Goal: Task Accomplishment & Management: Manage account settings

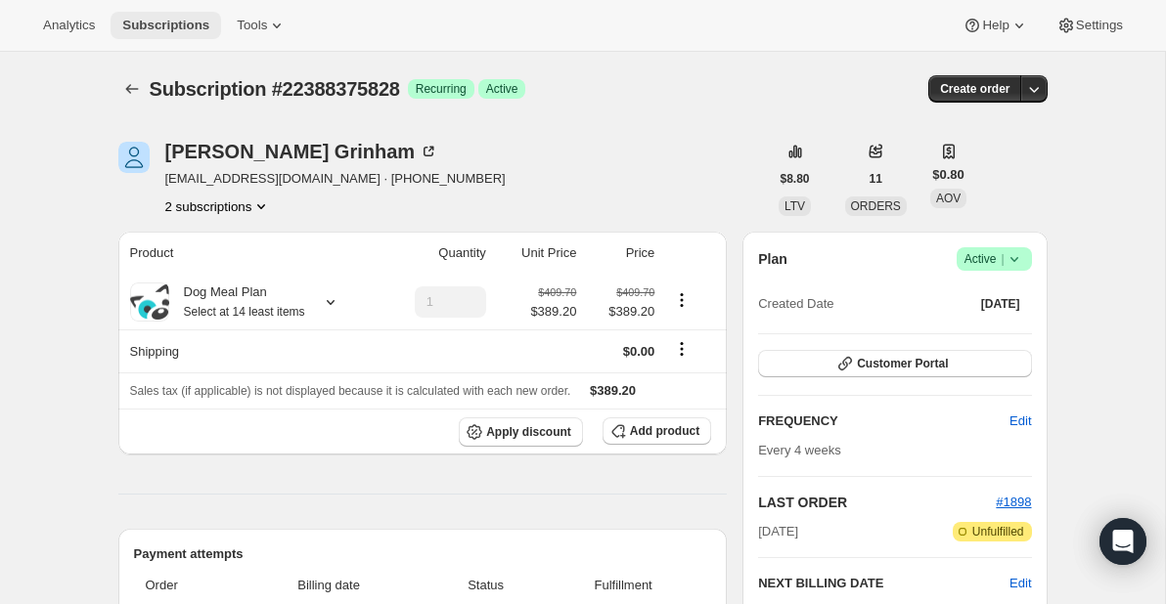
click at [168, 20] on span "Subscriptions" at bounding box center [165, 26] width 87 height 16
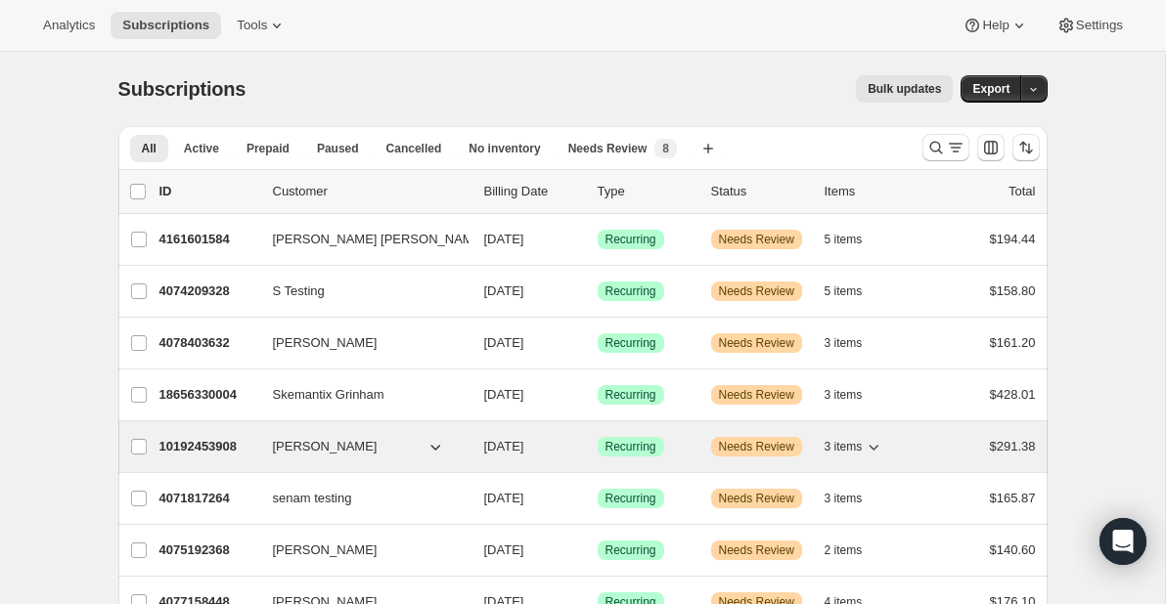
click at [205, 442] on p "10192453908" at bounding box center [208, 447] width 98 height 20
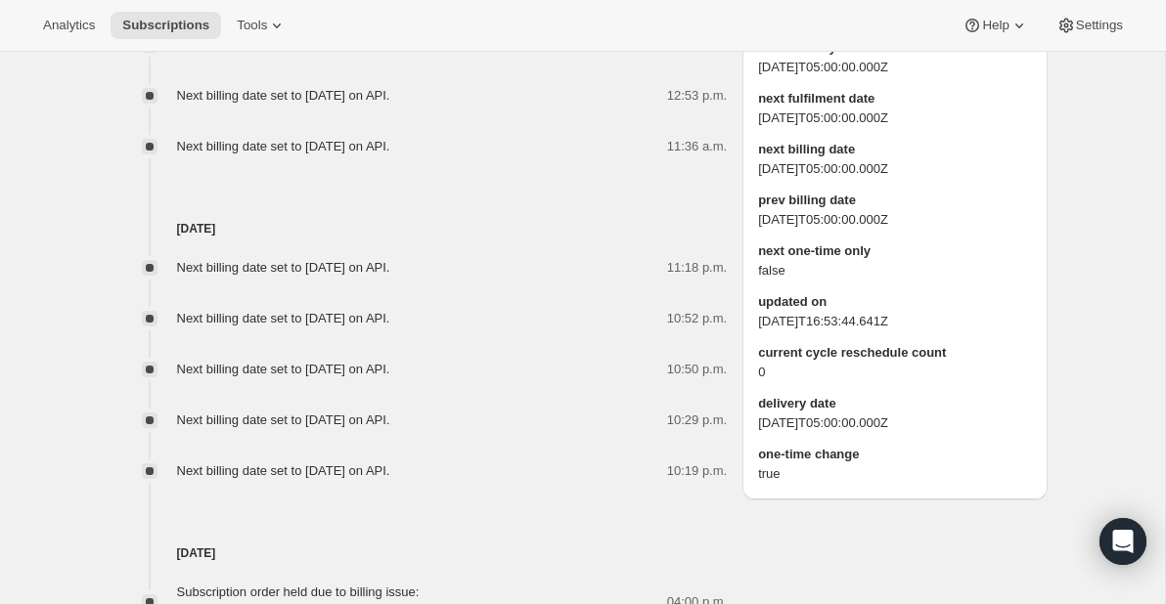
scroll to position [1407, 0]
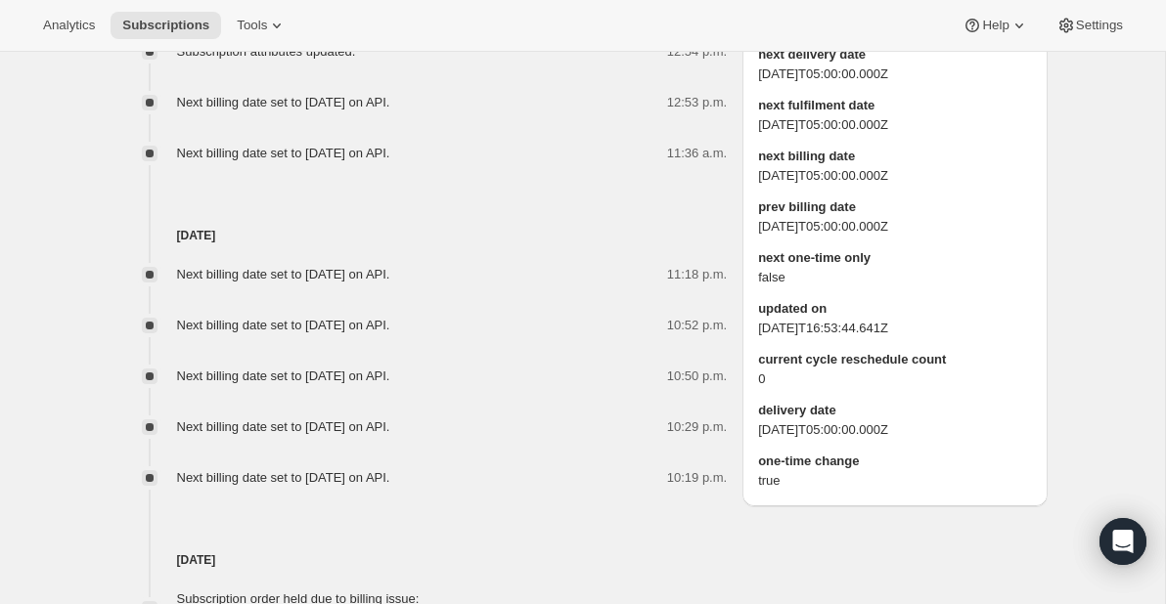
click at [1014, 29] on span "Edit" at bounding box center [1008, 22] width 22 height 16
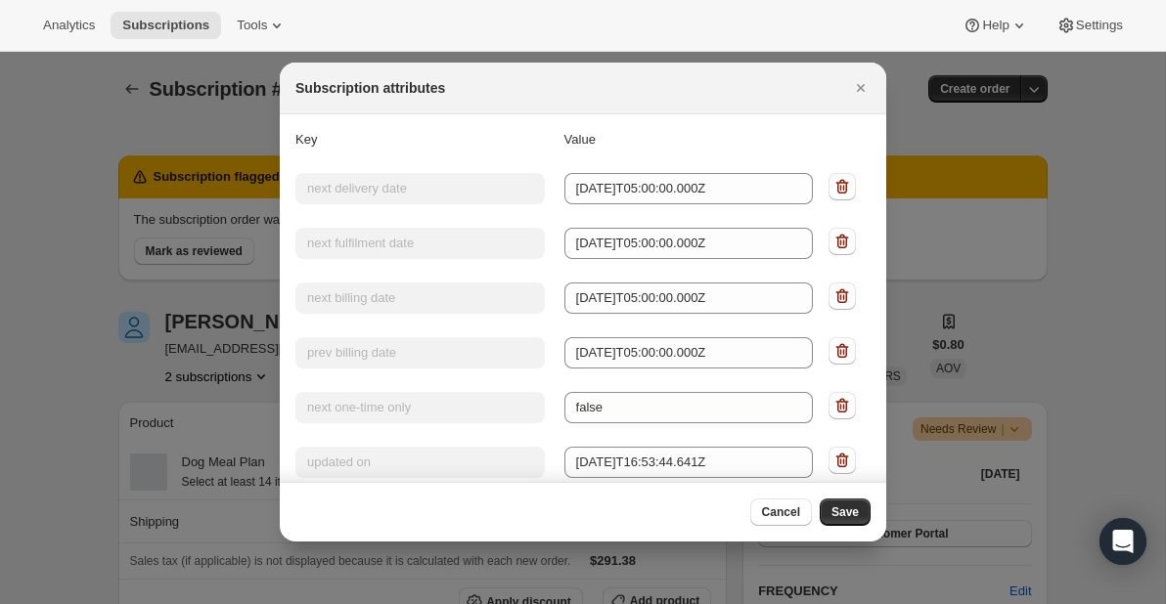
scroll to position [0, 0]
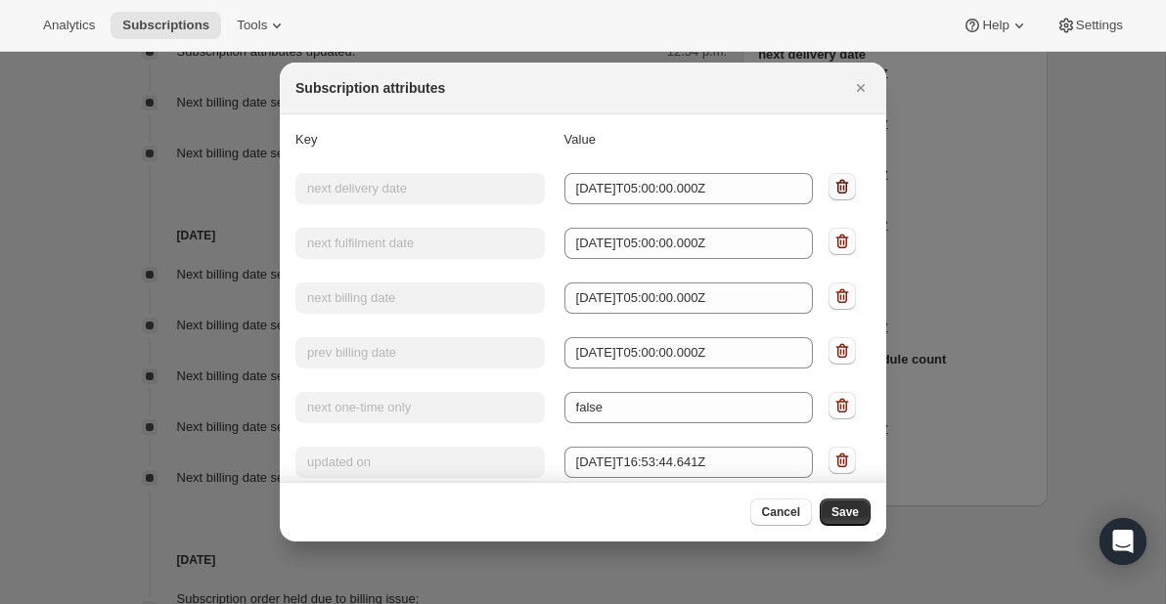
click at [844, 185] on icon ":r8r:" at bounding box center [842, 187] width 20 height 20
type input "next fulfilment date"
type input "[DATE]T05:00:00.000Z"
type input "next billing date"
type input "[DATE]T05:00:00.000Z"
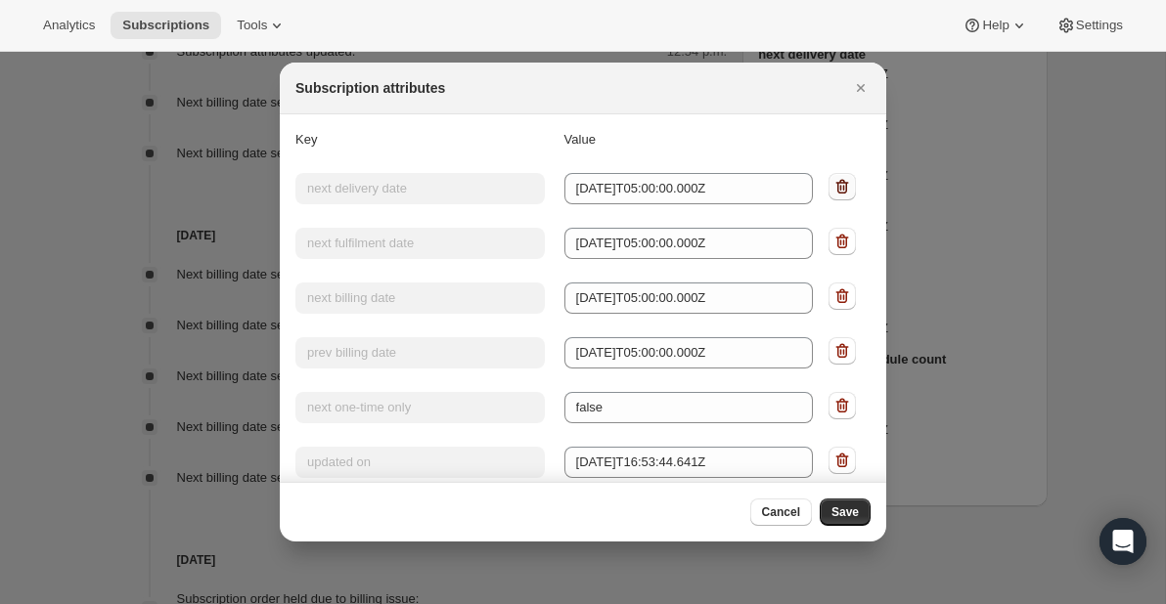
type input "prev billing date"
type input "[DATE]T05:00:00.000Z"
type input "next one-time only"
type input "false"
type input "updated on"
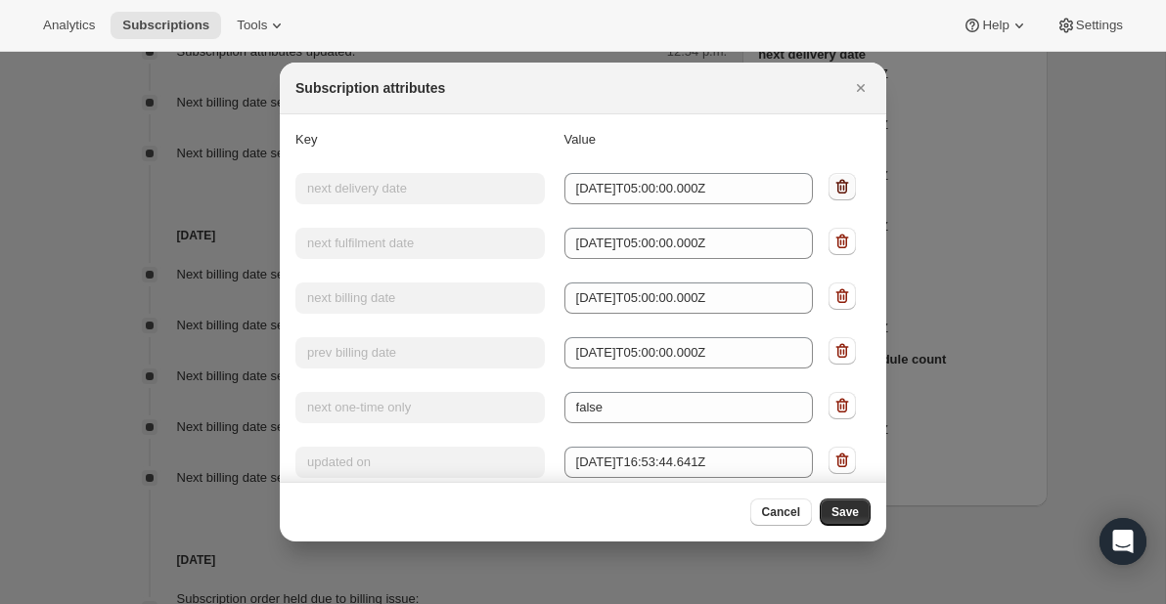
type input "[DATE]T16:53:44.641Z"
type input "current cycle reschedule count"
type input "0"
type input "delivery date"
type input "[DATE]T05:00:00.000Z"
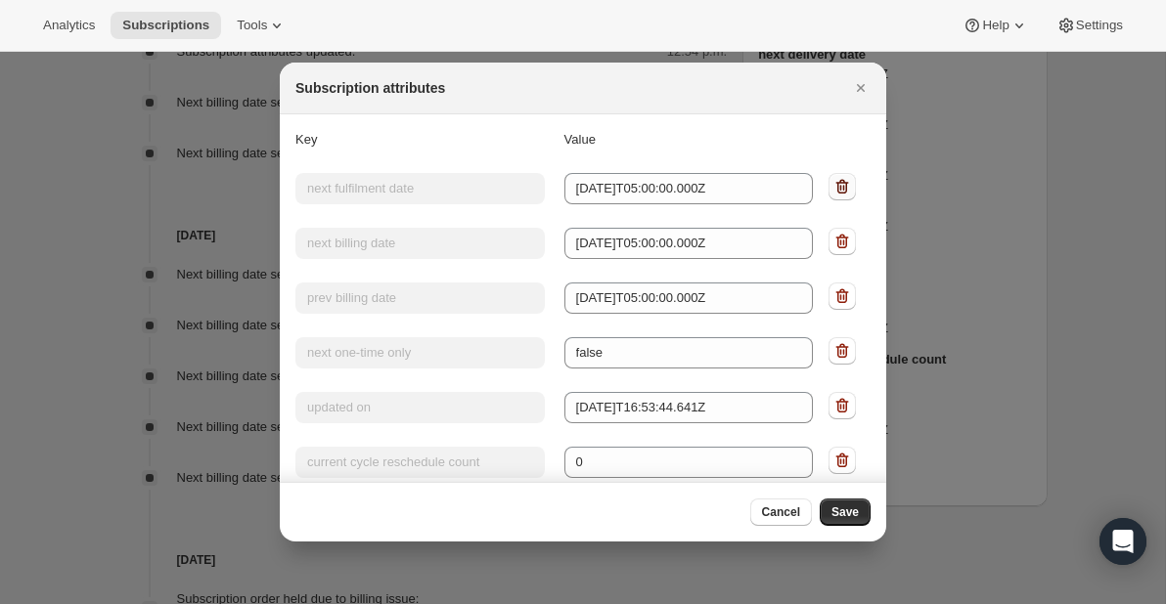
type input "one-time change"
type input "true"
click at [844, 185] on icon ":r8r:" at bounding box center [842, 187] width 20 height 20
type input "next billing date"
type input "[DATE]T05:00:00.000Z"
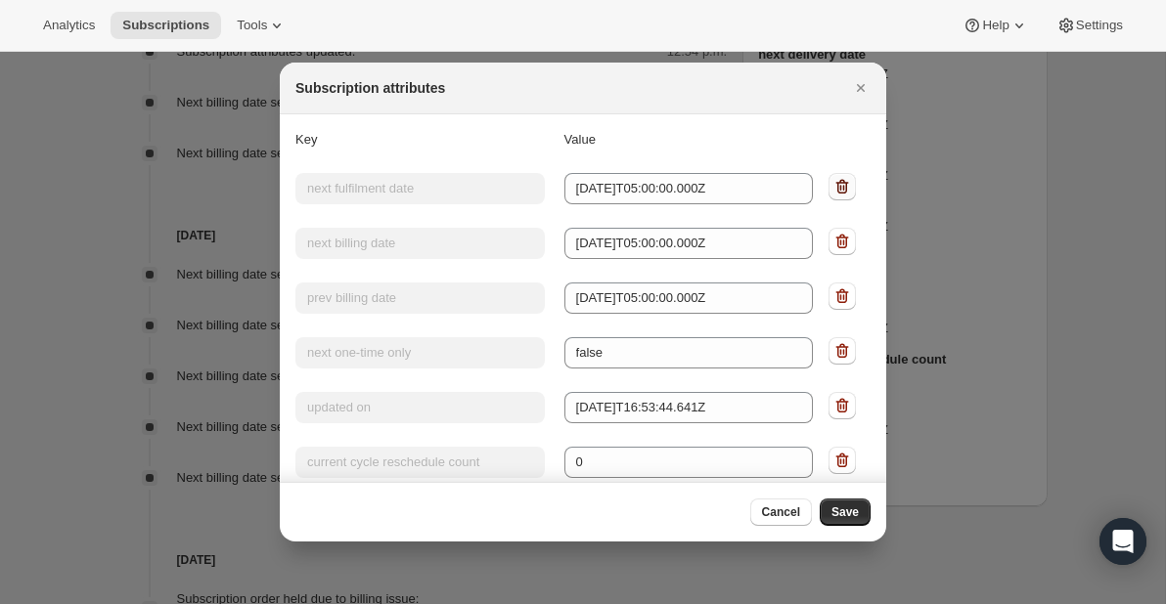
type input "prev billing date"
type input "[DATE]T05:00:00.000Z"
type input "next one-time only"
type input "false"
type input "updated on"
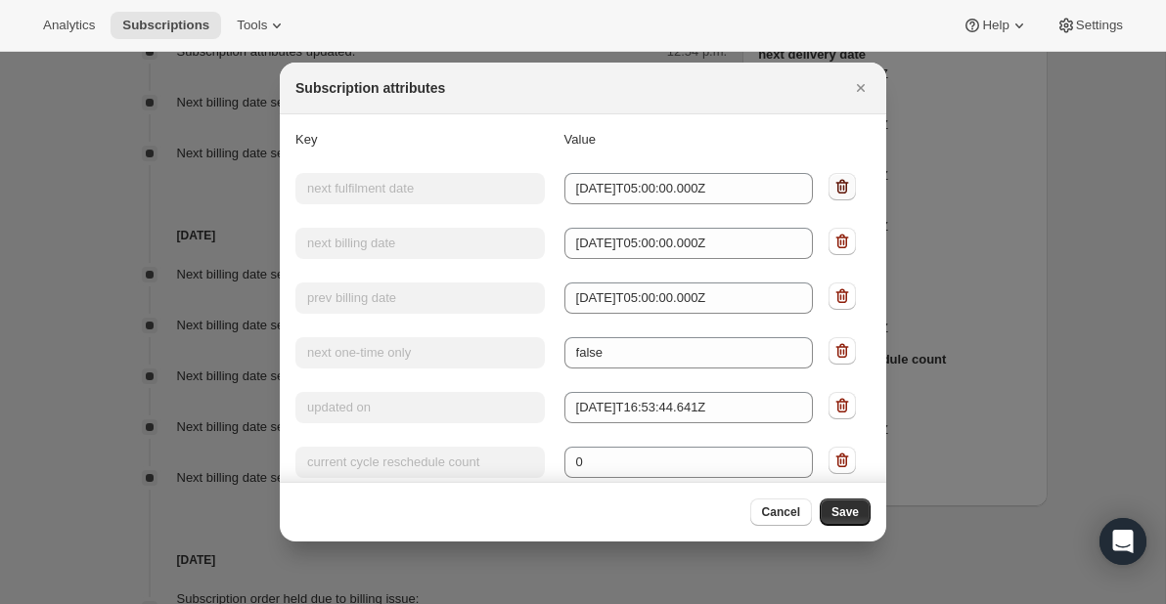
type input "[DATE]T16:53:44.641Z"
type input "current cycle reschedule count"
type input "0"
type input "delivery date"
type input "[DATE]T05:00:00.000Z"
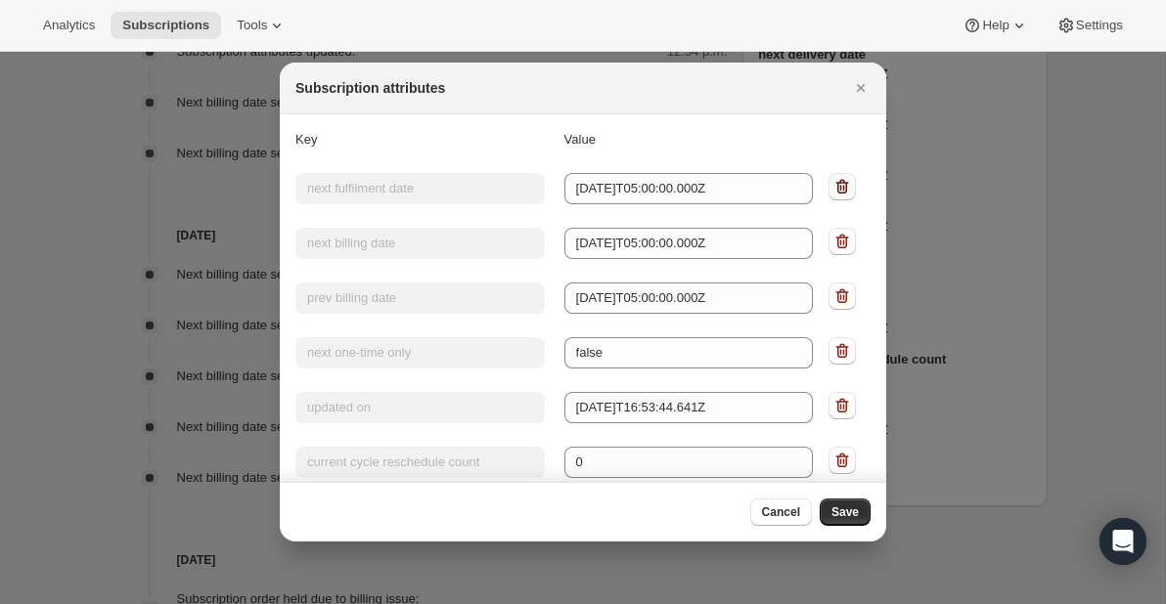
type input "one-time change"
type input "true"
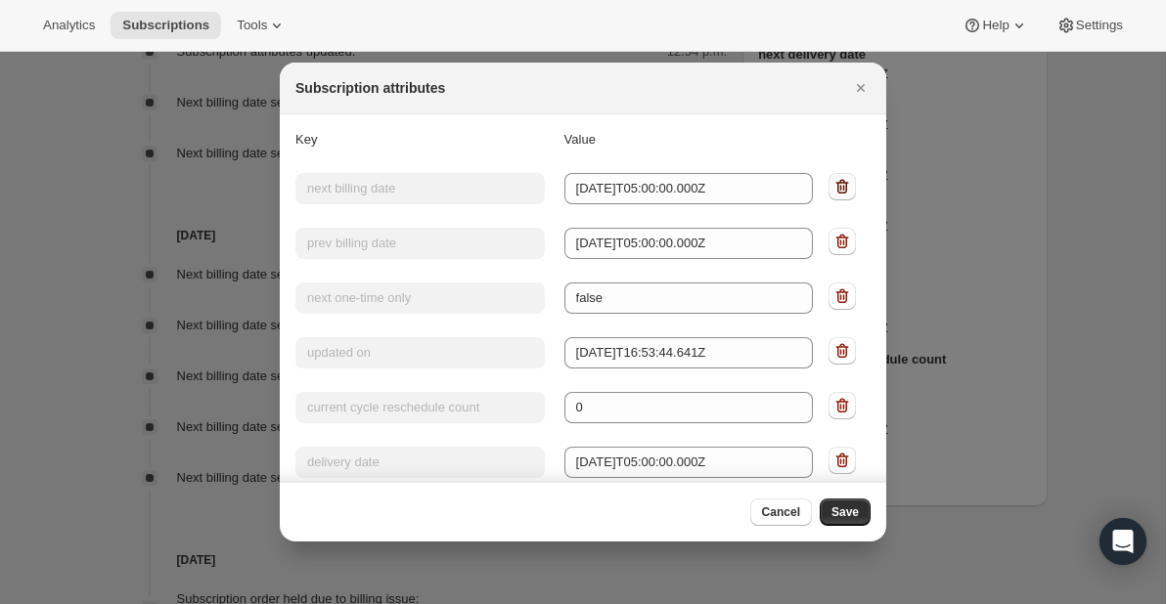
click at [844, 185] on icon ":r8r:" at bounding box center [842, 187] width 20 height 20
type input "prev billing date"
type input "[DATE]T05:00:00.000Z"
type input "next one-time only"
type input "false"
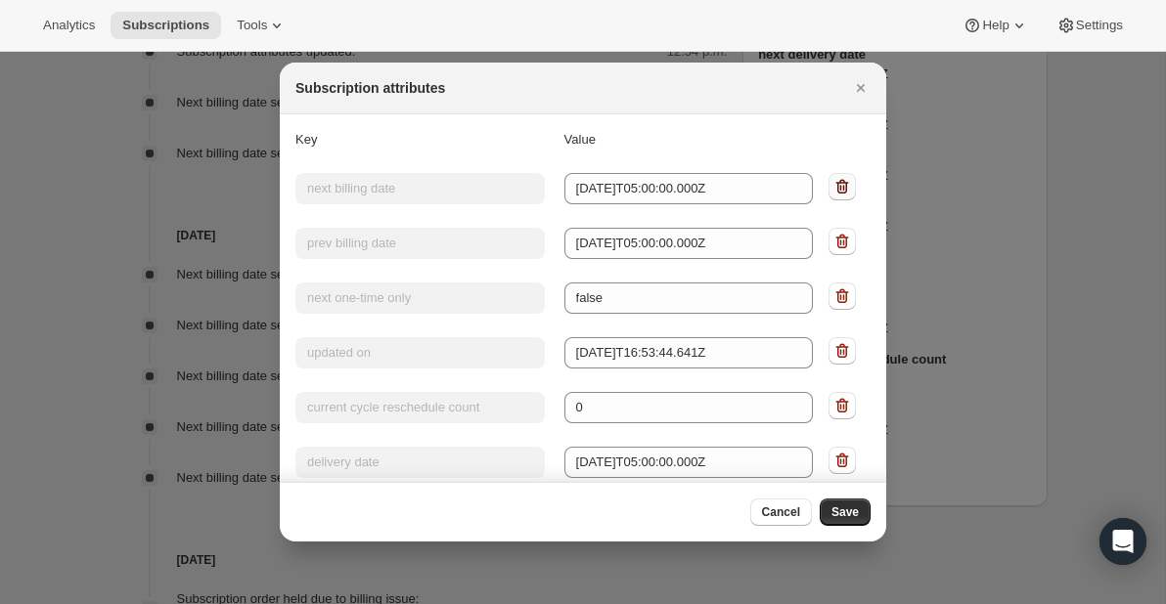
type input "updated on"
type input "[DATE]T16:53:44.641Z"
type input "current cycle reschedule count"
type input "0"
type input "delivery date"
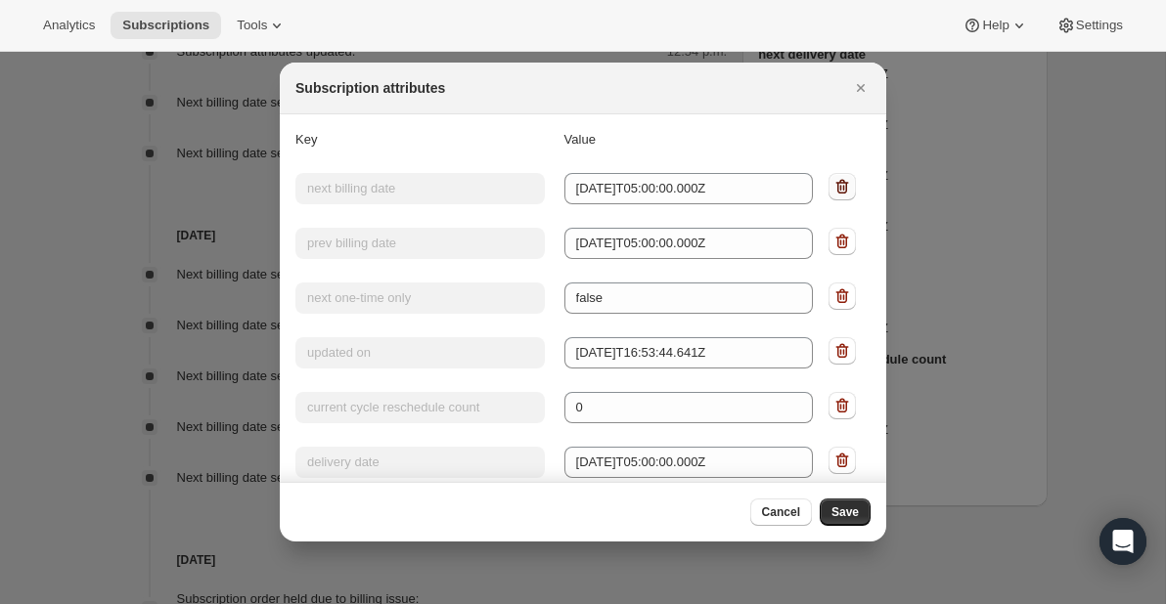
type input "[DATE]T05:00:00.000Z"
type input "one-time change"
type input "true"
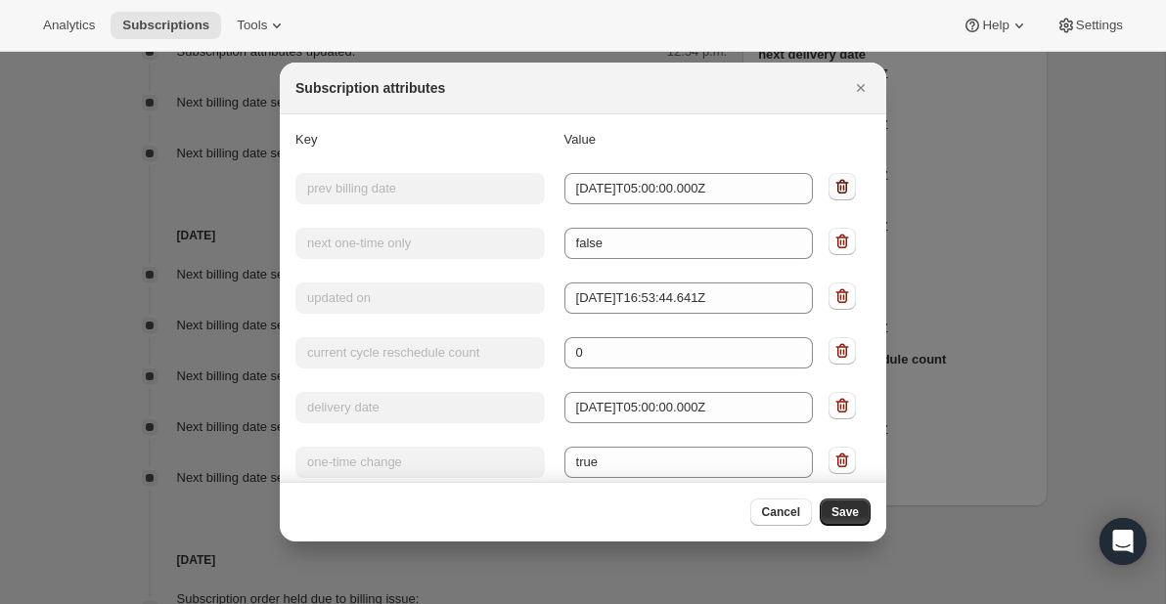
click at [844, 185] on icon ":r8r:" at bounding box center [842, 187] width 20 height 20
type input "next one-time only"
type input "false"
type input "updated on"
type input "[DATE]T16:53:44.641Z"
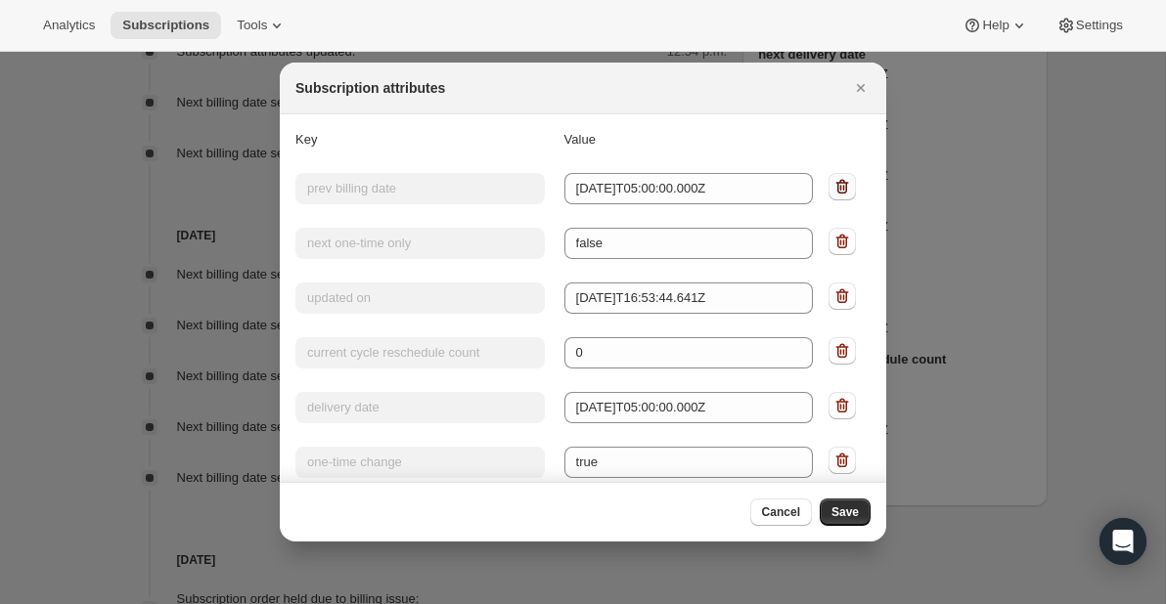
type input "current cycle reschedule count"
type input "0"
type input "delivery date"
type input "[DATE]T05:00:00.000Z"
type input "one-time change"
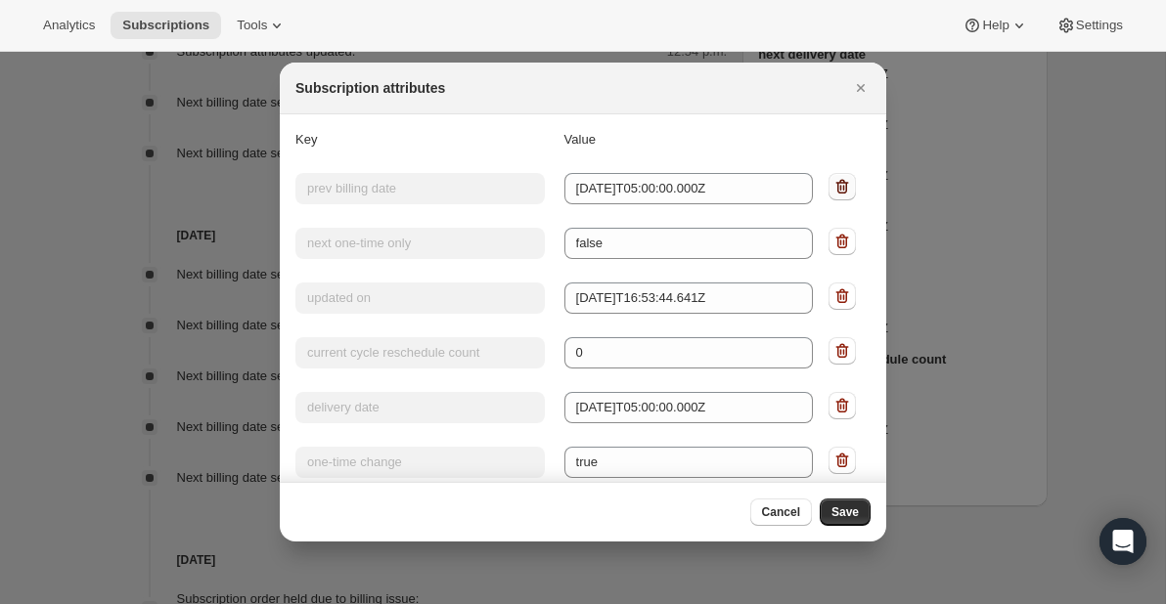
type input "true"
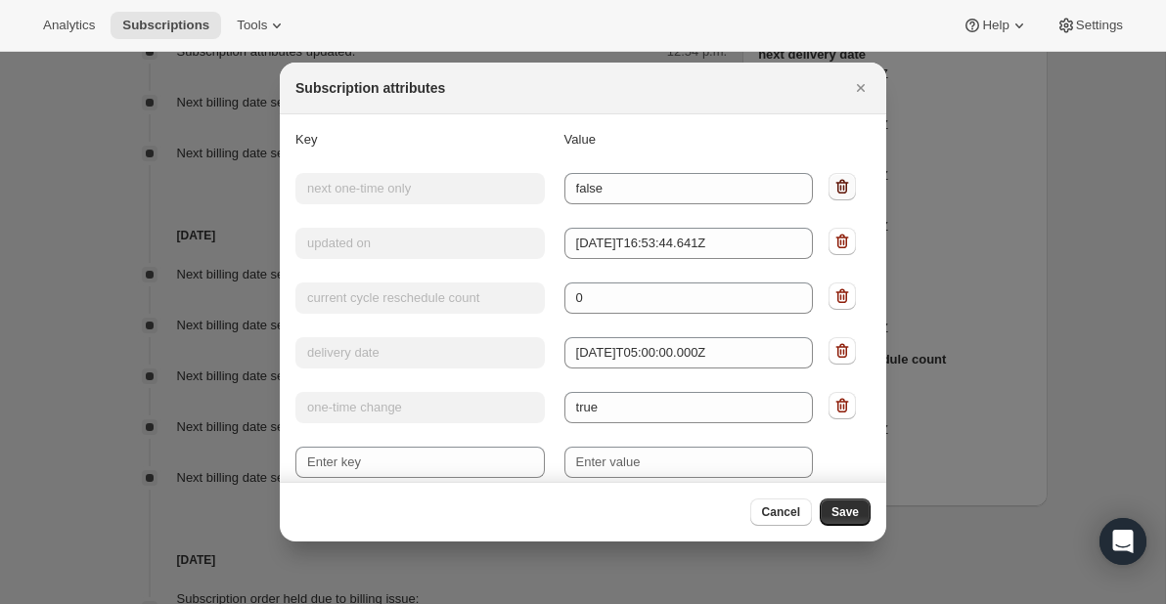
click at [844, 185] on icon ":r8r:" at bounding box center [842, 187] width 20 height 20
type input "updated on"
type input "[DATE]T16:53:44.641Z"
type input "current cycle reschedule count"
type input "0"
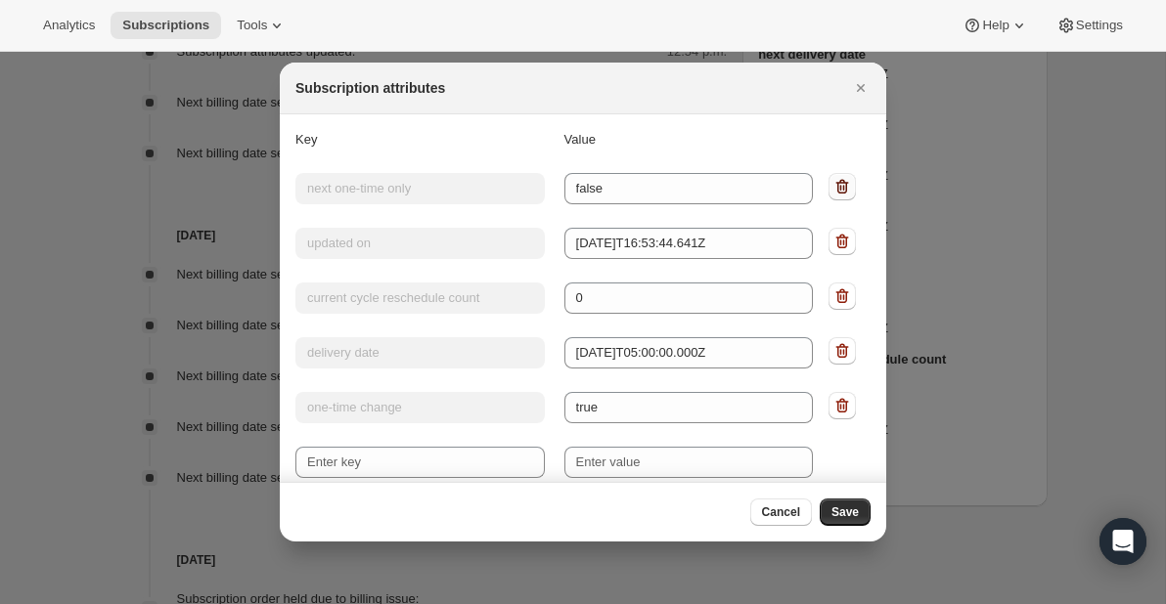
type input "delivery date"
type input "[DATE]T05:00:00.000Z"
type input "one-time change"
type input "true"
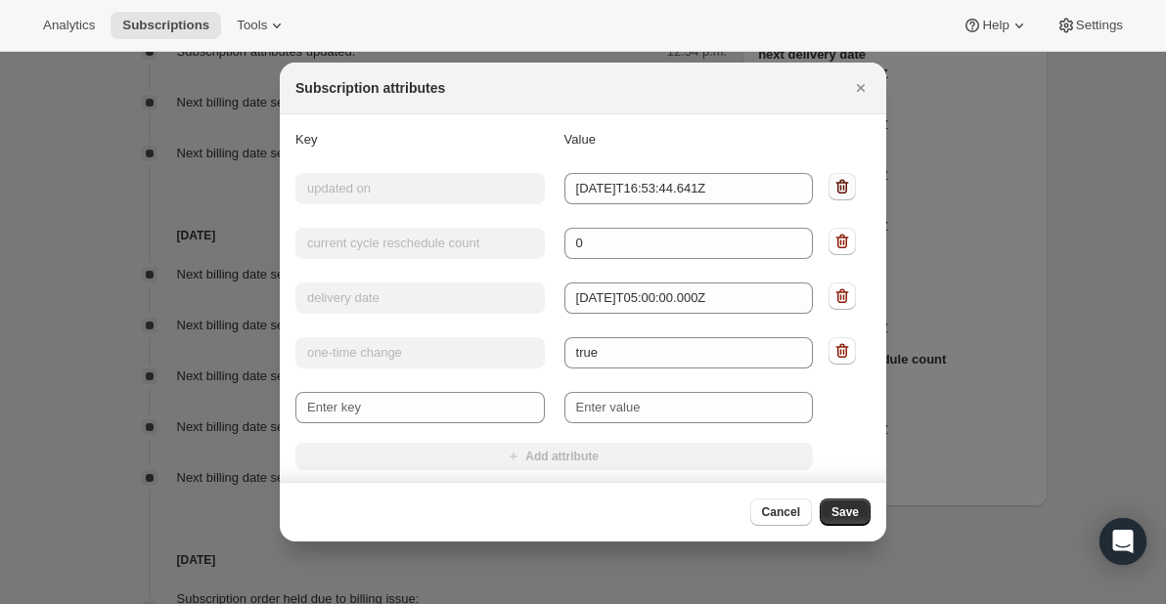
click at [844, 185] on icon ":r8r:" at bounding box center [842, 187] width 20 height 20
type input "current cycle reschedule count"
type input "0"
type input "delivery date"
type input "[DATE]T05:00:00.000Z"
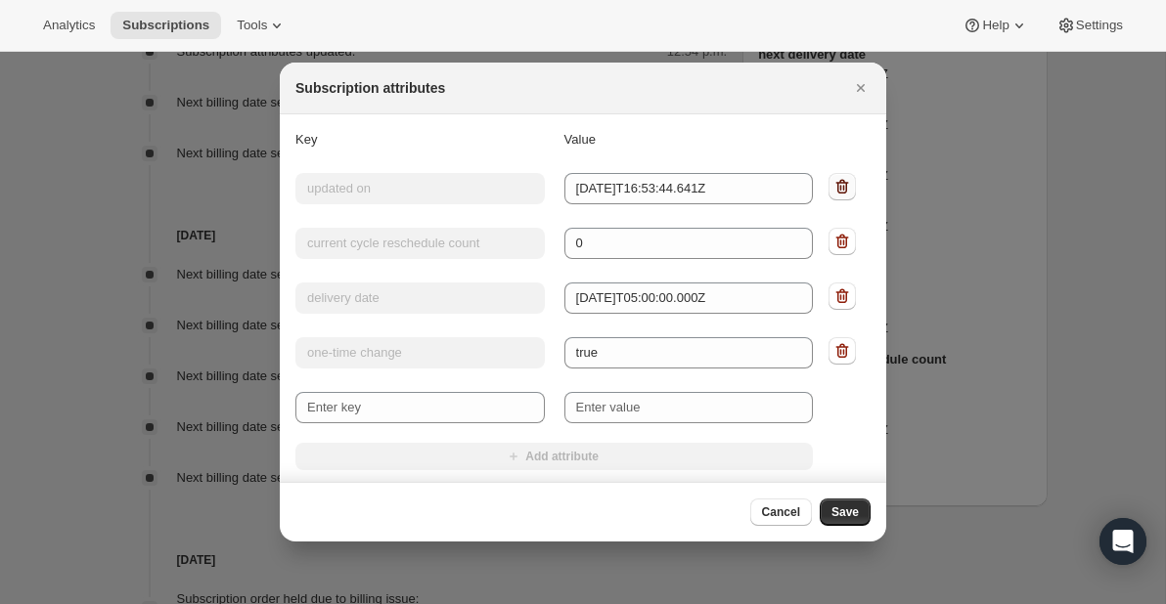
type input "one-time change"
type input "true"
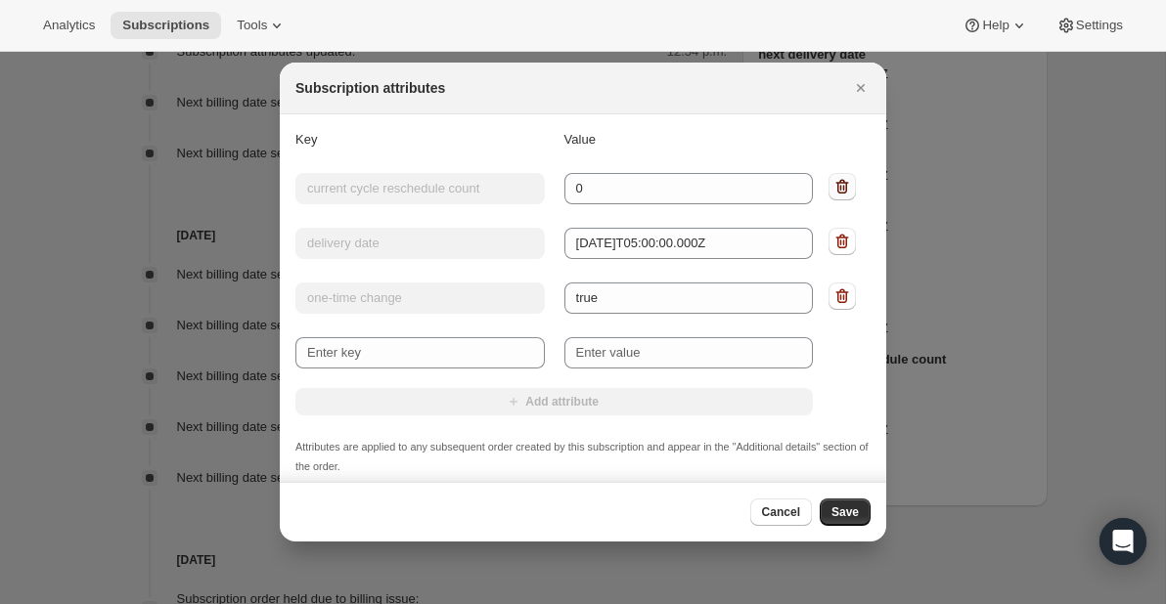
click at [844, 185] on icon ":r8r:" at bounding box center [842, 187] width 20 height 20
type input "delivery date"
type input "[DATE]T05:00:00.000Z"
type input "one-time change"
type input "true"
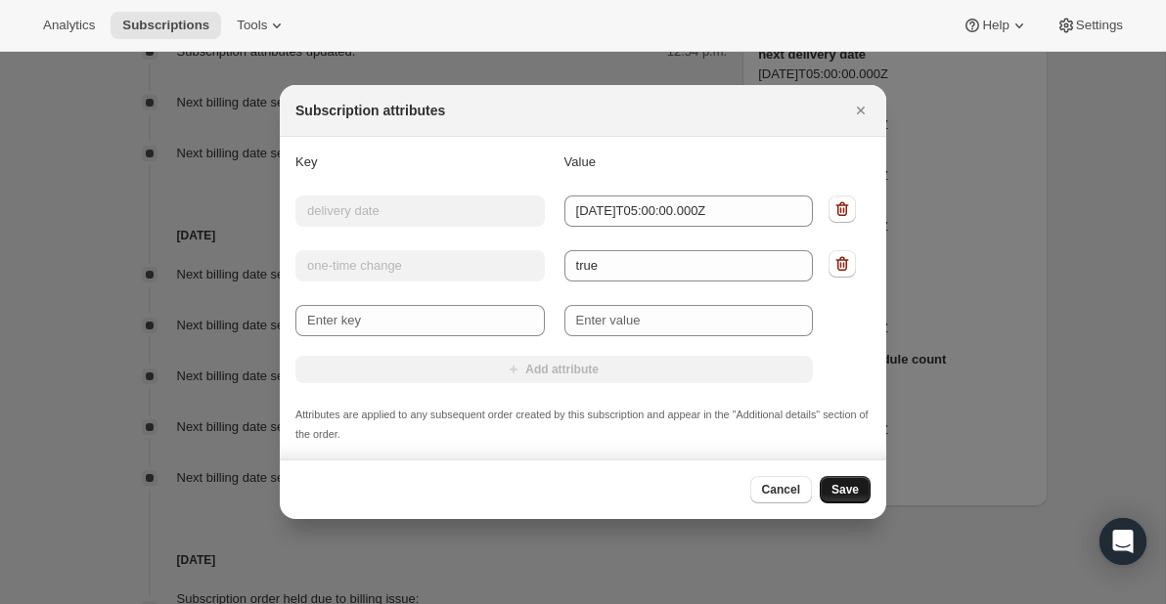
click at [854, 492] on span "Save" at bounding box center [844, 490] width 27 height 16
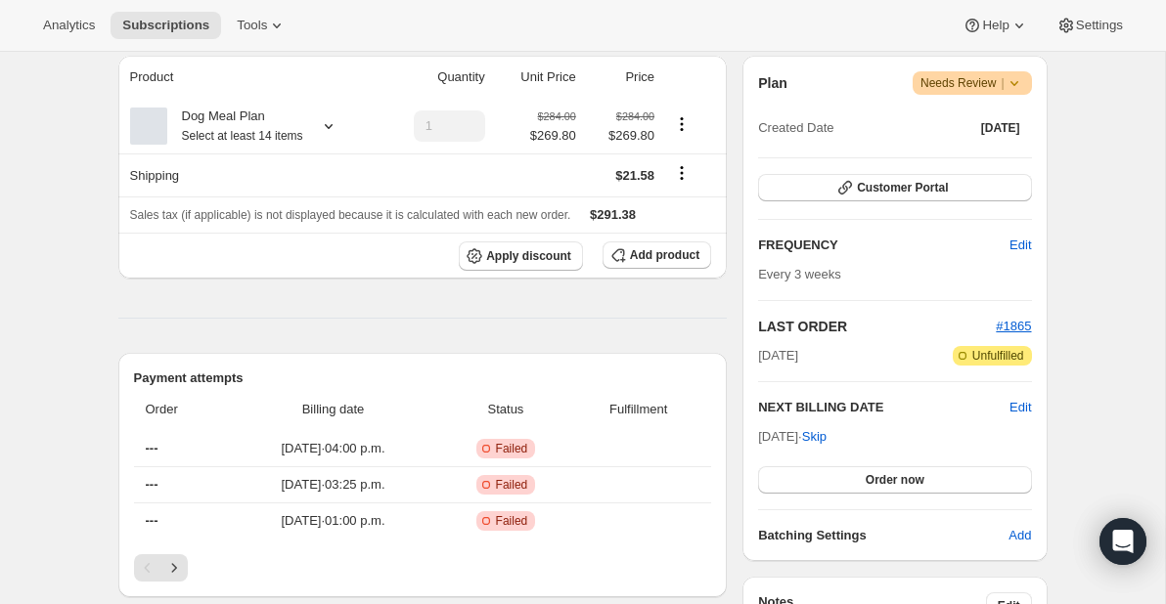
scroll to position [432, 0]
